Goal: Transaction & Acquisition: Book appointment/travel/reservation

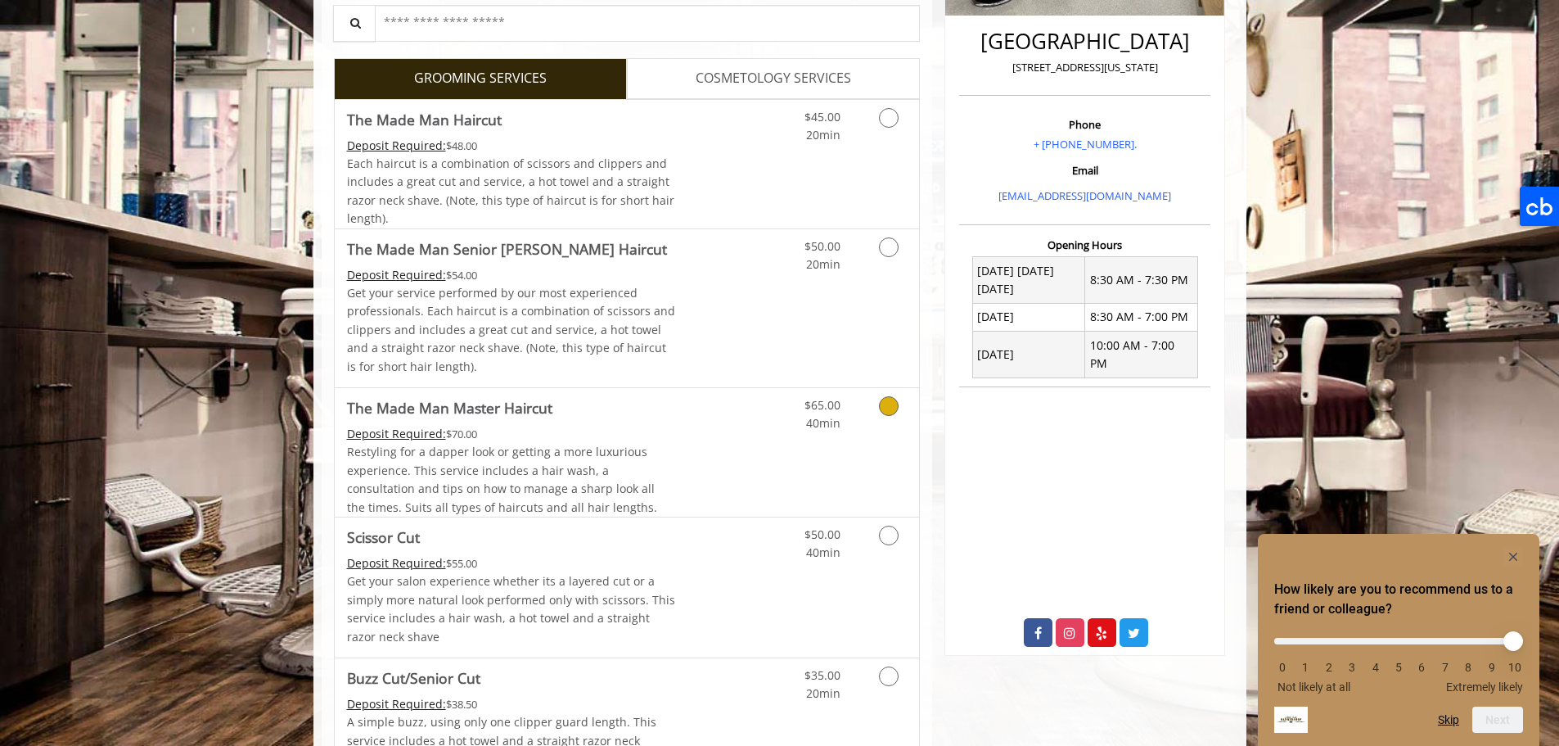
scroll to position [327, 0]
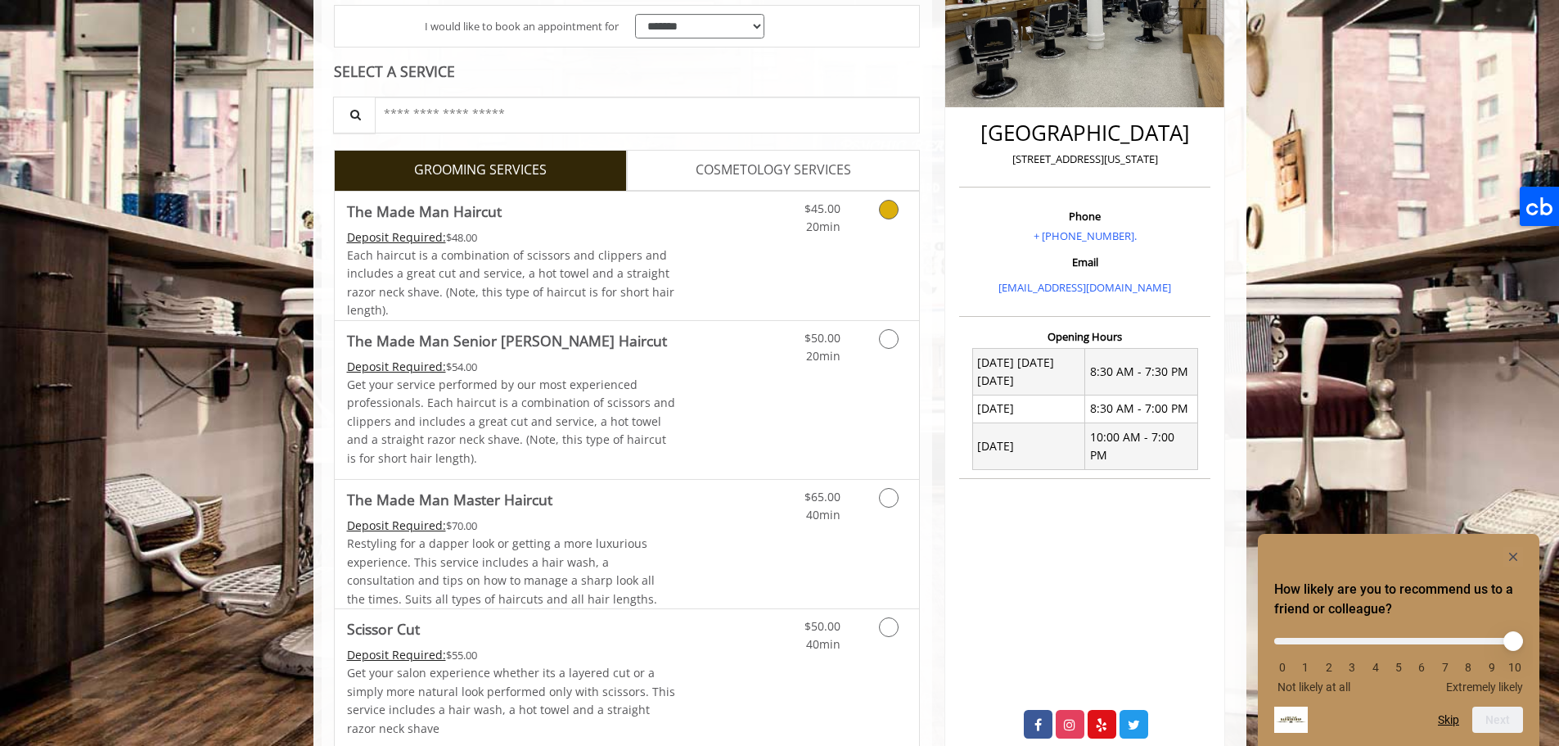
click at [890, 213] on icon "Grooming services" at bounding box center [889, 210] width 20 height 20
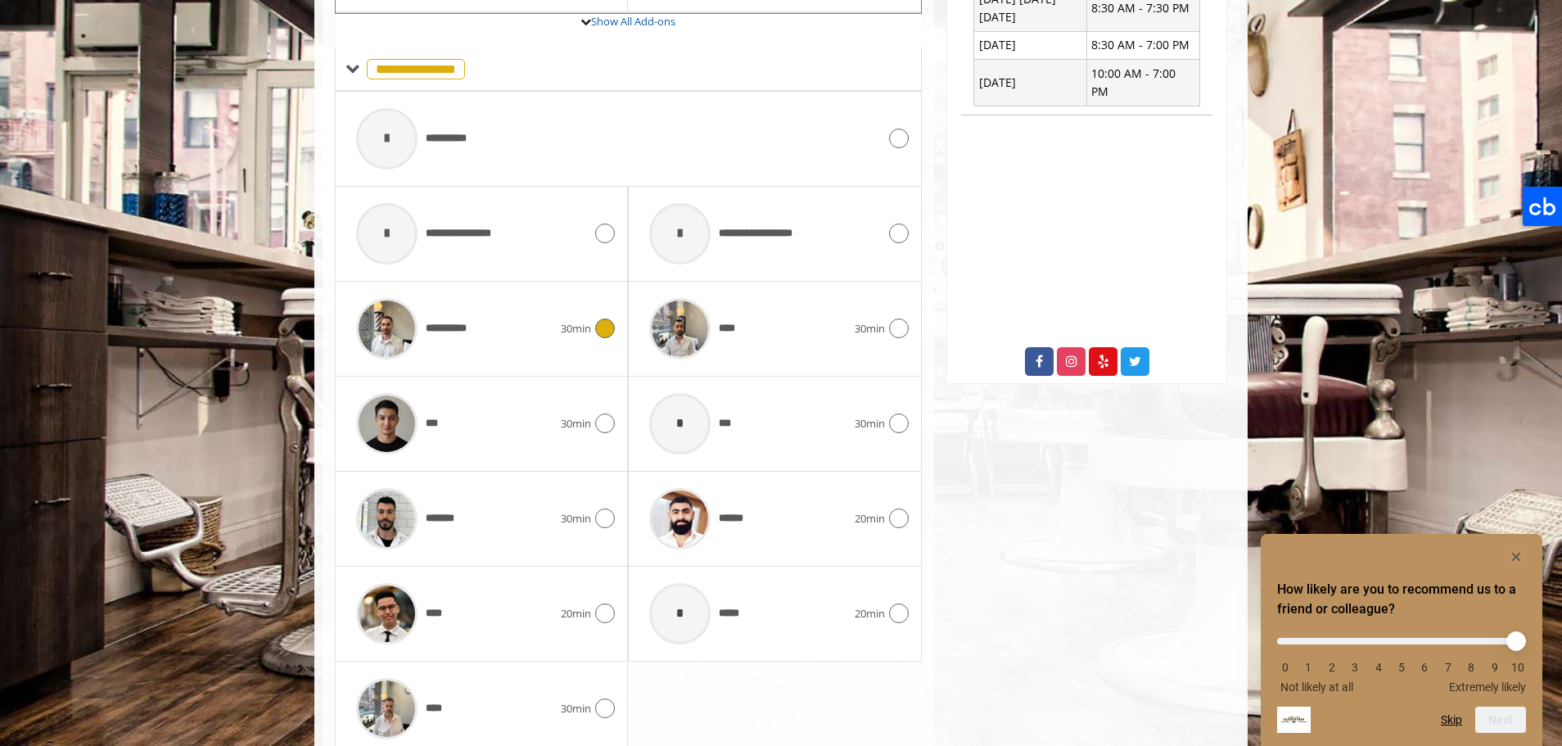
scroll to position [717, 0]
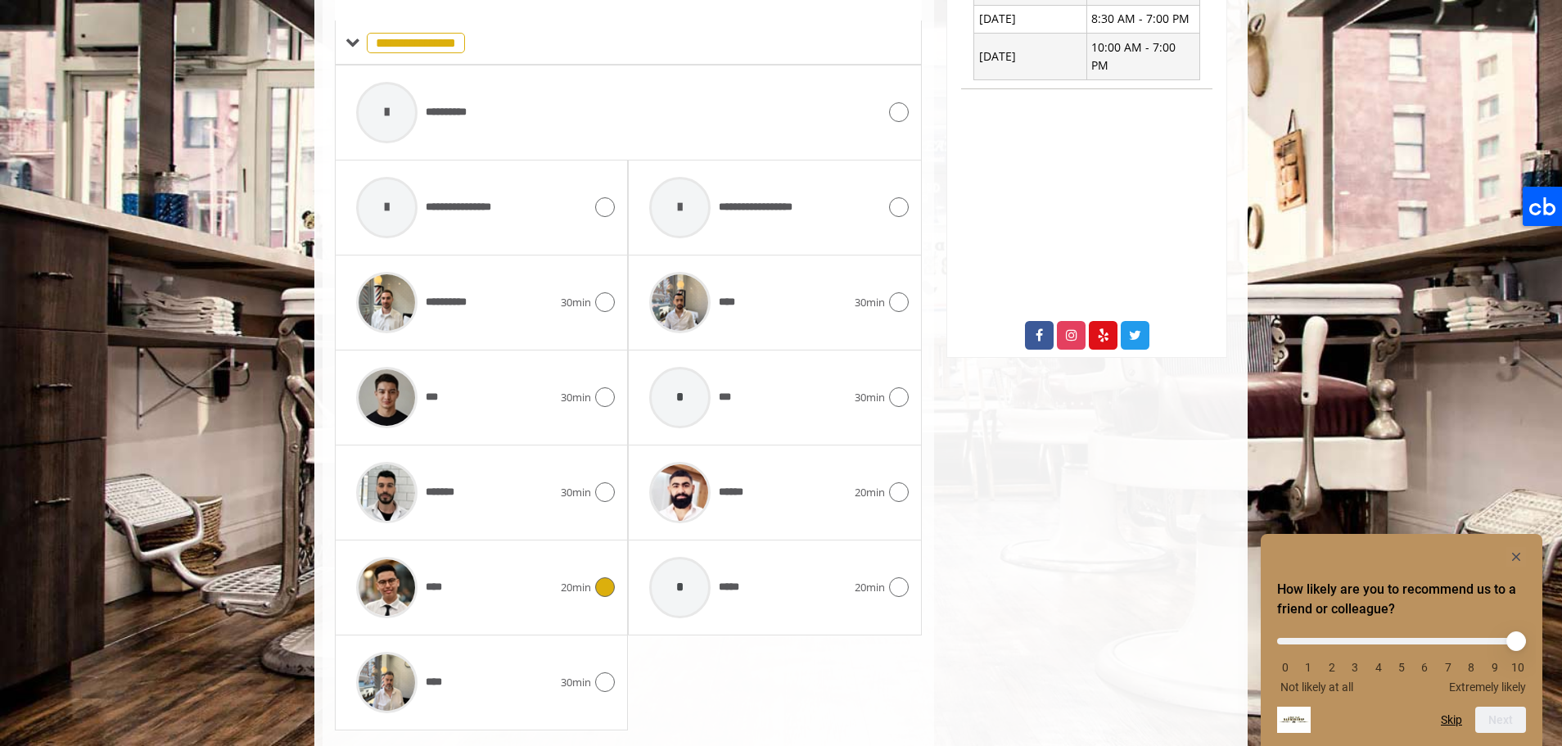
click at [593, 582] on div at bounding box center [603, 587] width 24 height 20
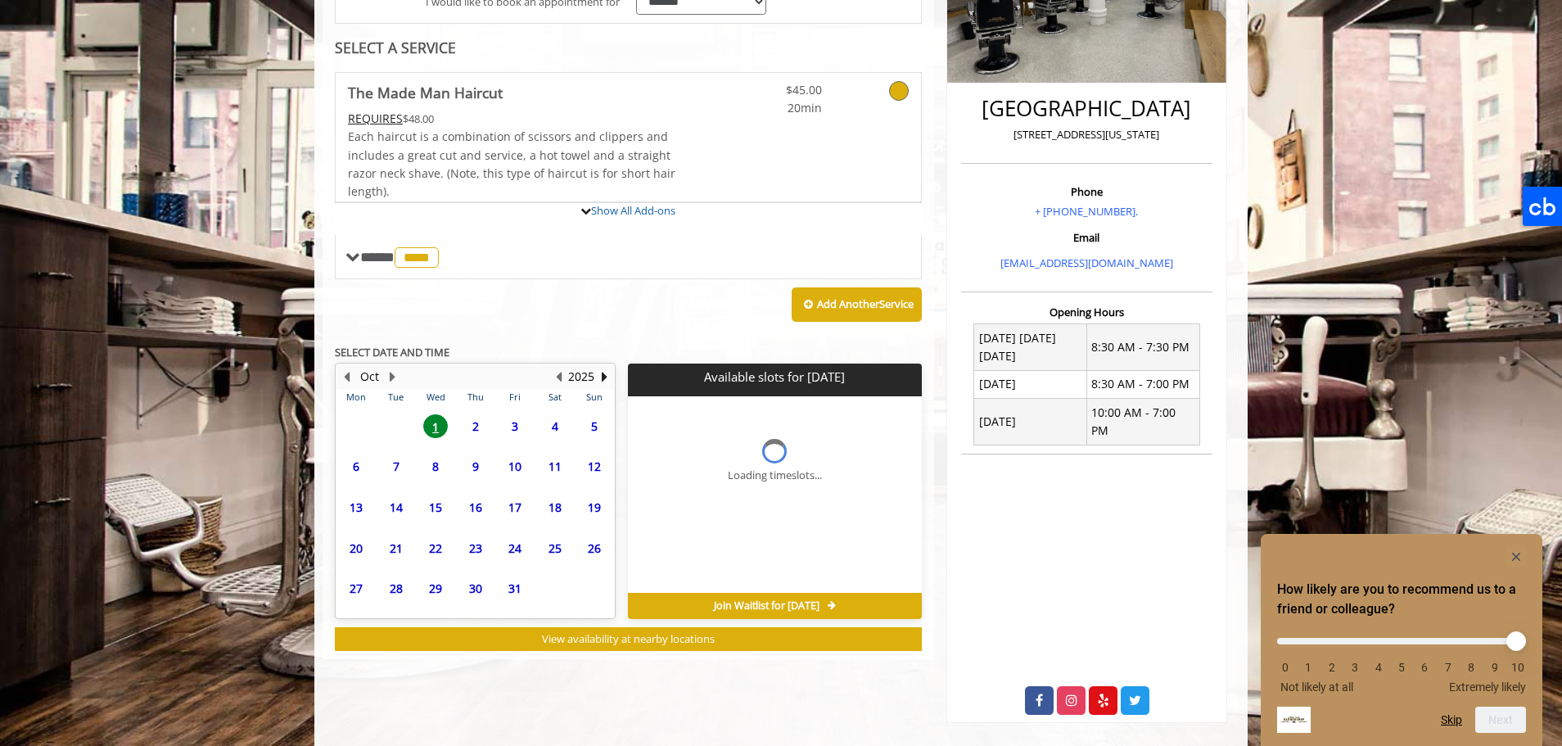
scroll to position [457, 0]
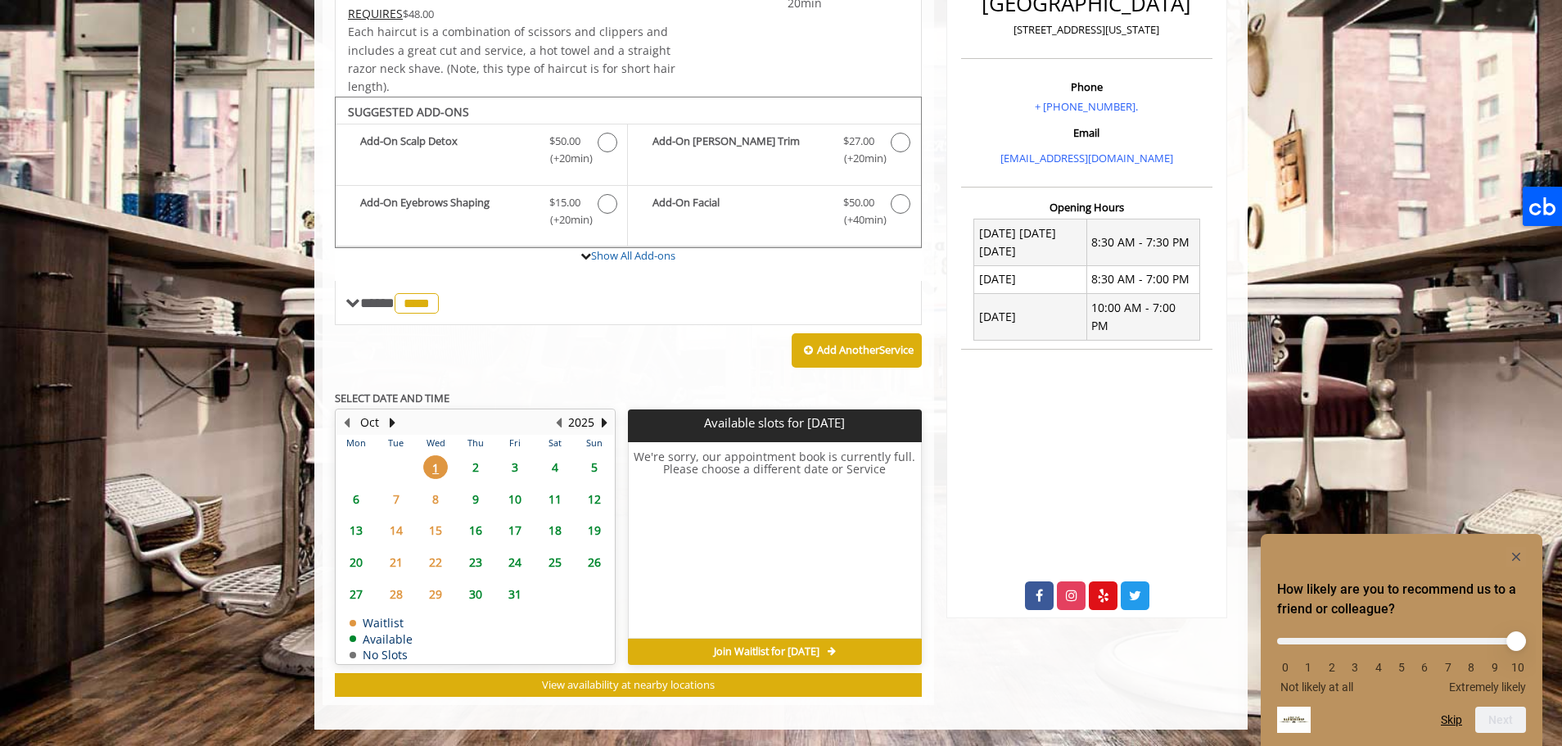
click at [480, 464] on span "2" at bounding box center [475, 467] width 25 height 24
click at [517, 467] on span "3" at bounding box center [515, 467] width 25 height 24
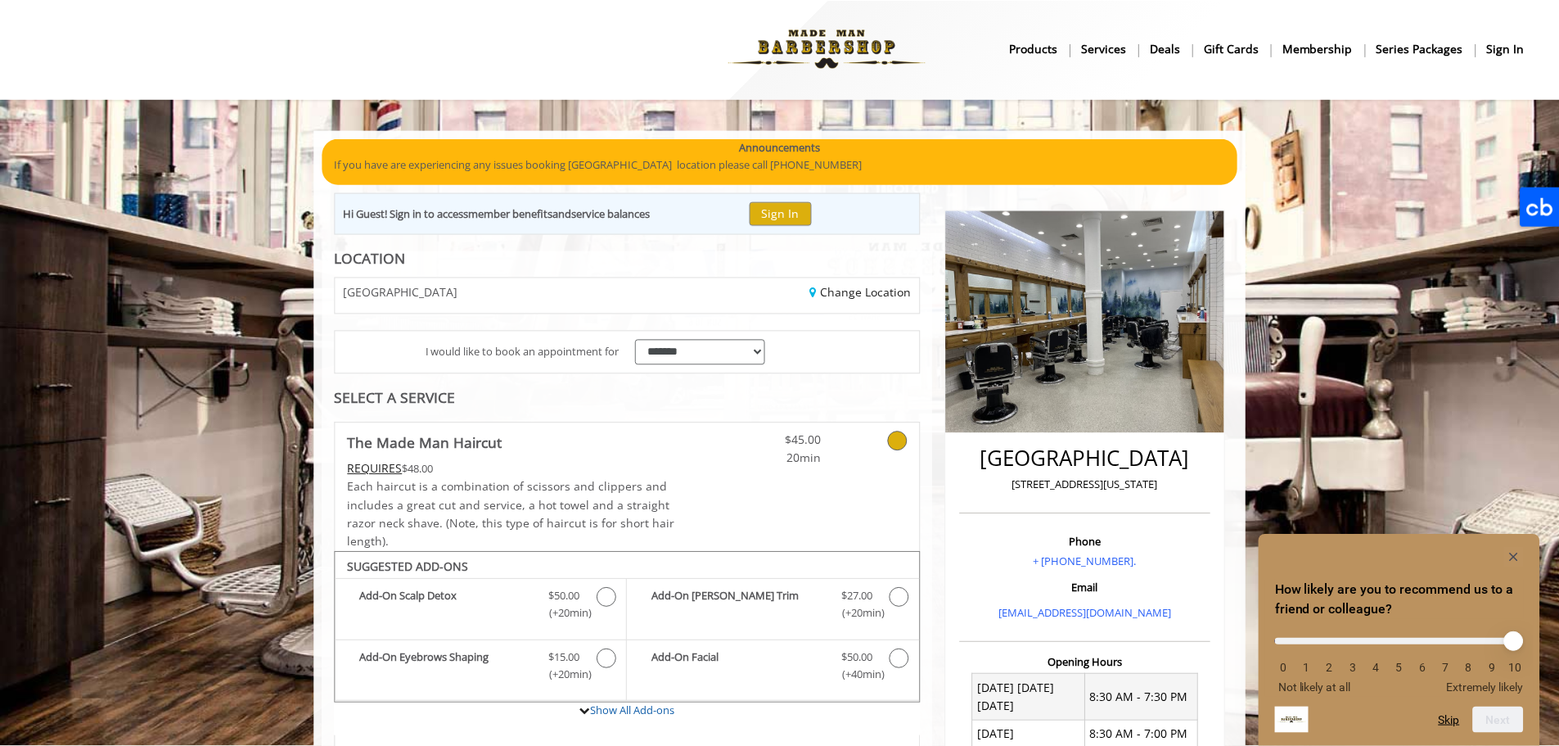
scroll to position [0, 0]
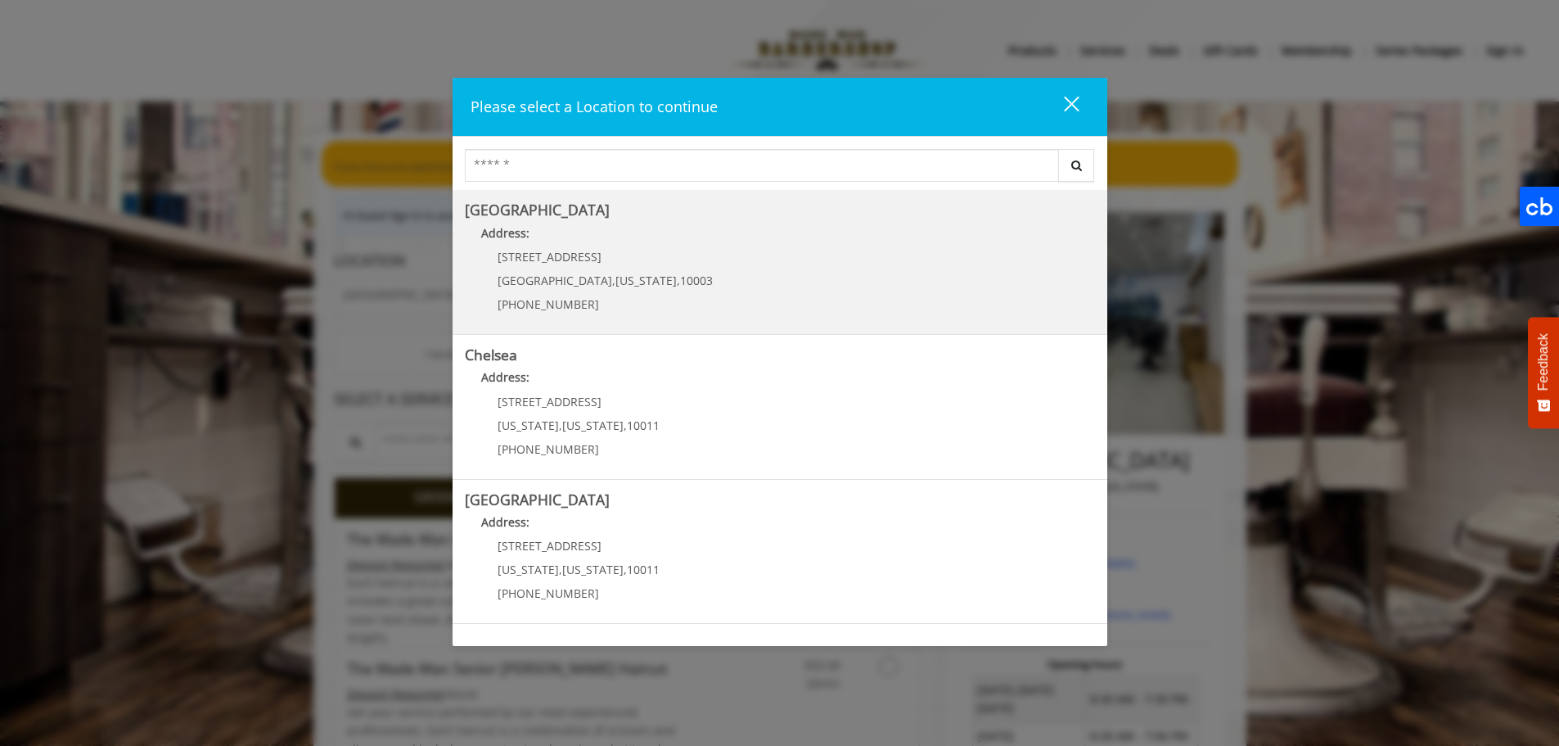
click at [553, 262] on span "[STREET_ADDRESS]" at bounding box center [550, 257] width 104 height 16
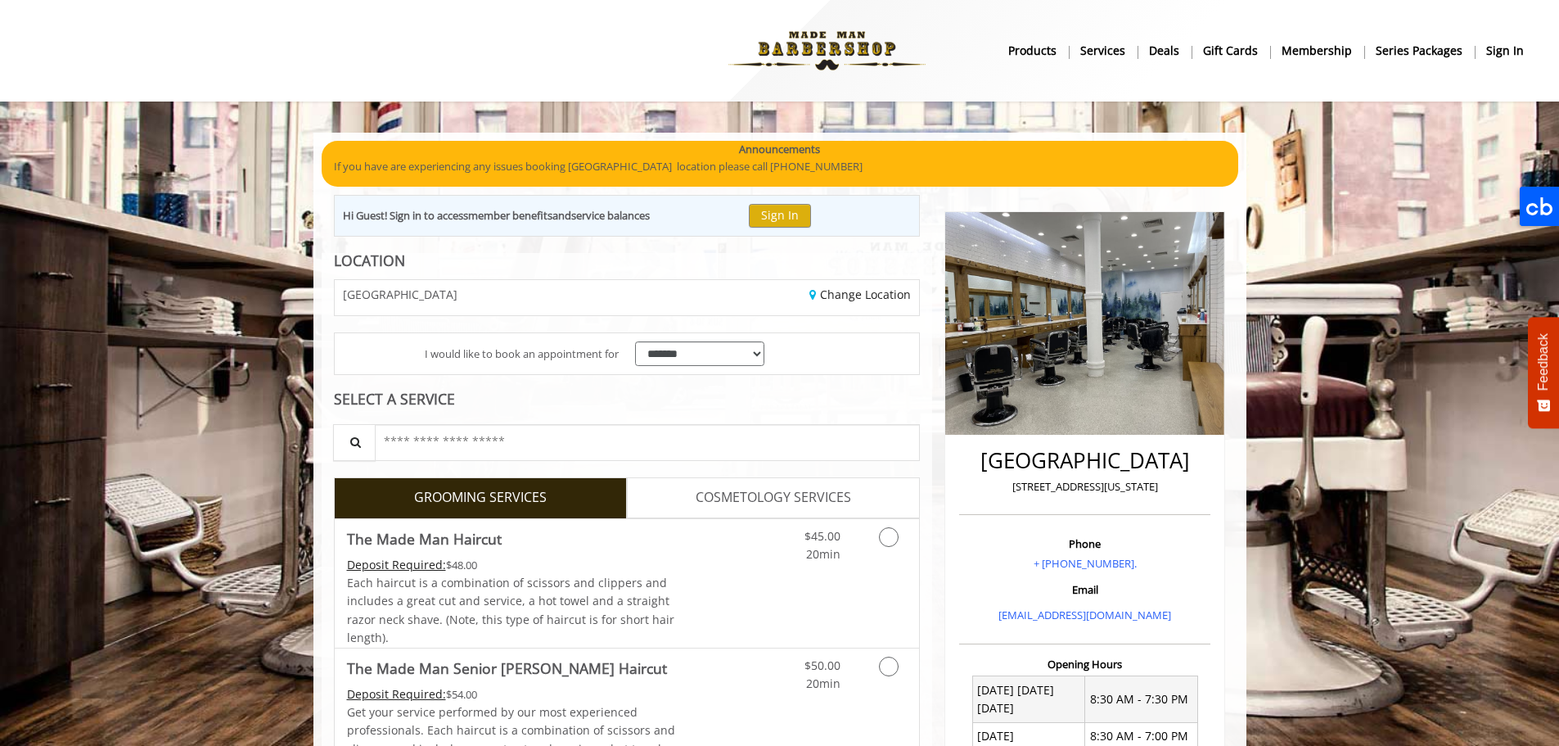
scroll to position [95, 0]
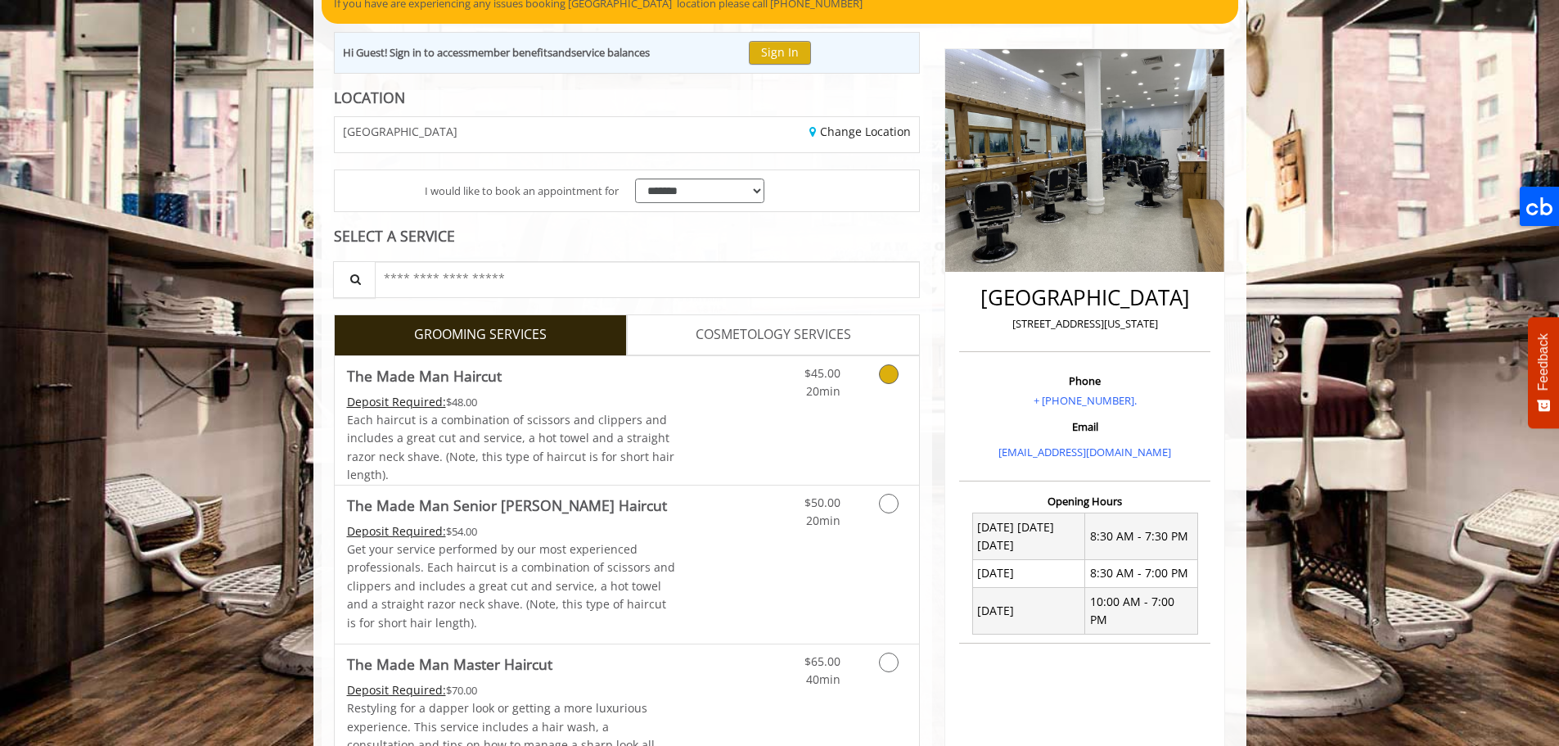
scroll to position [164, 0]
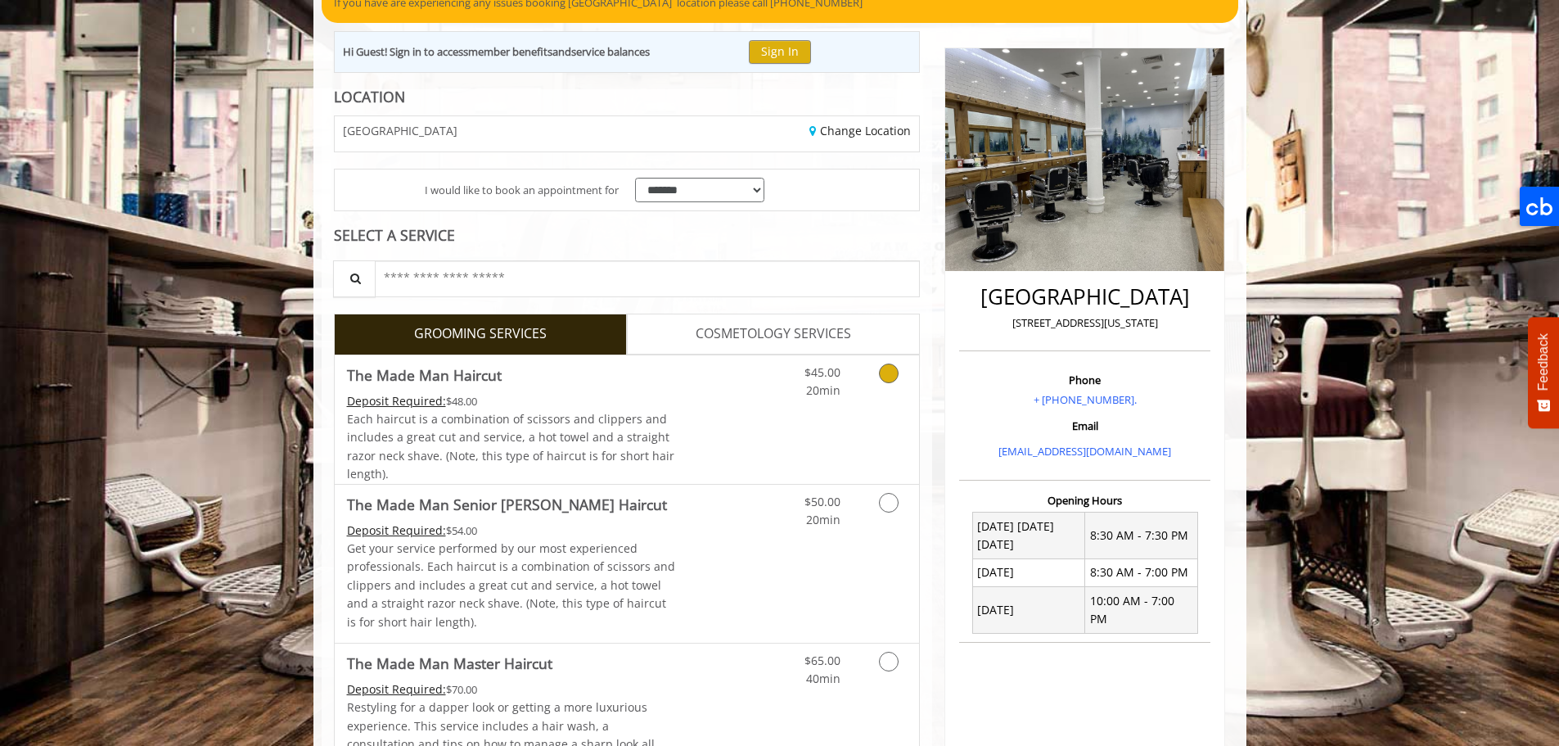
click at [891, 375] on icon "Grooming services" at bounding box center [889, 373] width 20 height 20
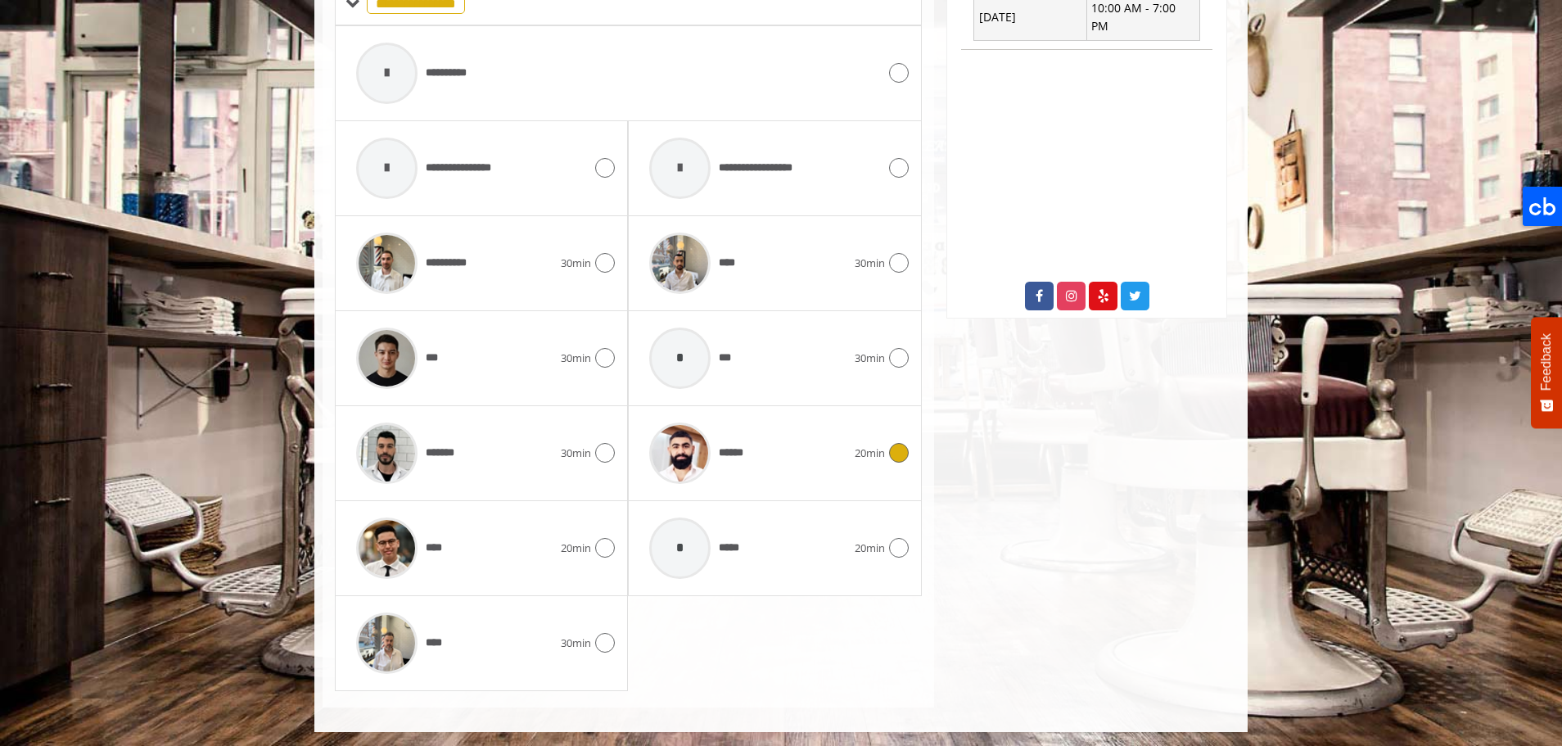
scroll to position [759, 0]
